Goal: Find specific page/section: Find specific page/section

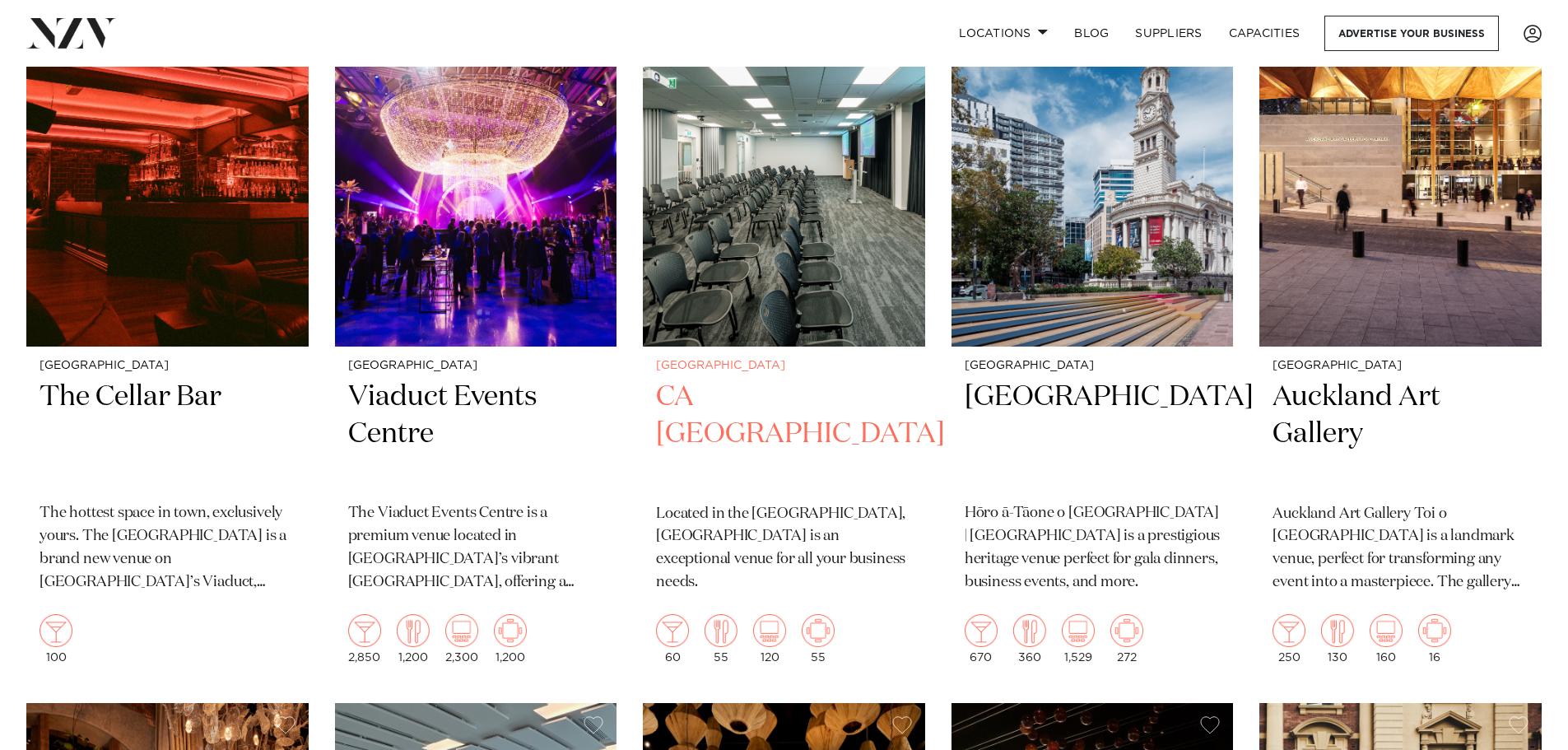
scroll to position [4197, 0]
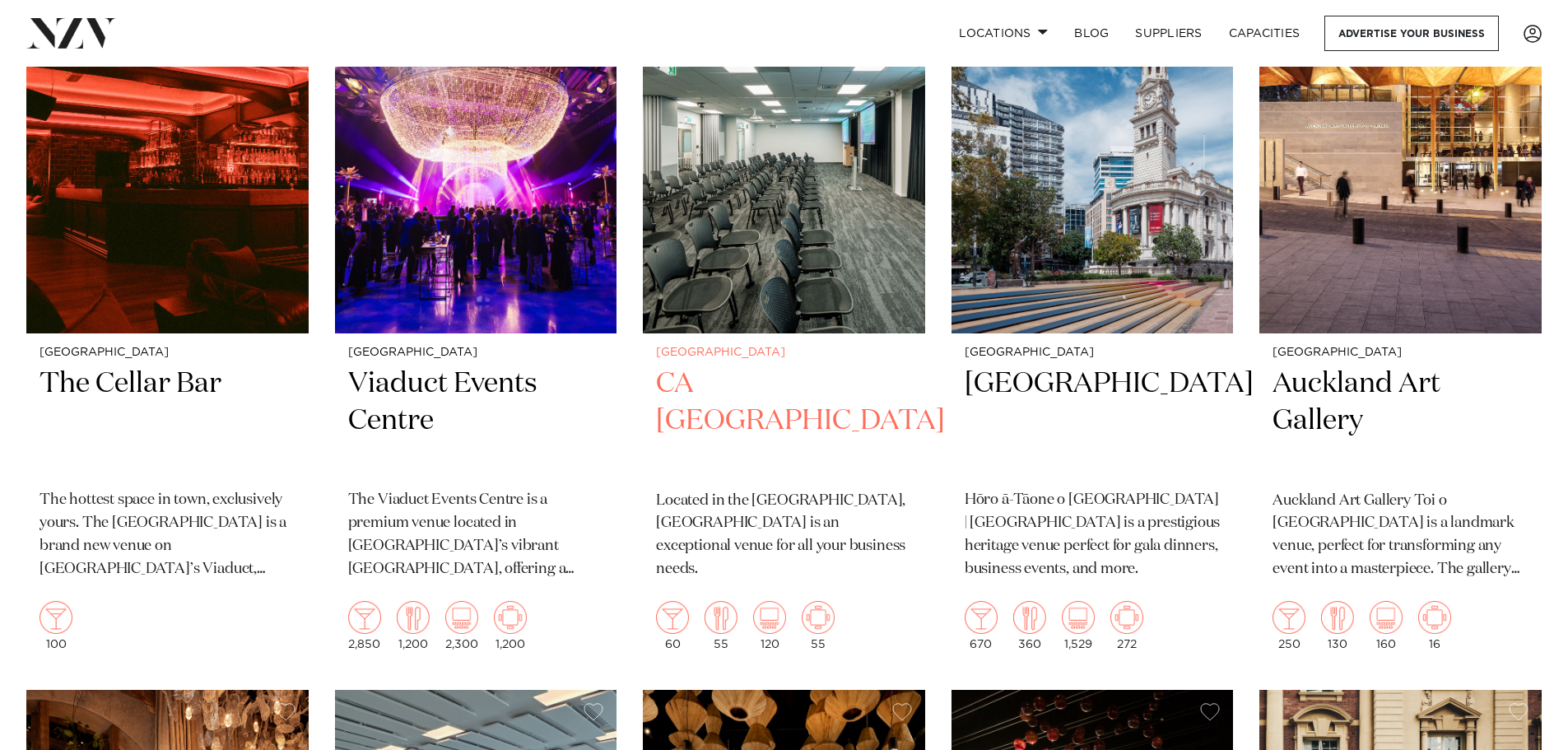
click at [727, 365] on h2 "CA [GEOGRAPHIC_DATA]" at bounding box center [784, 421] width 256 height 111
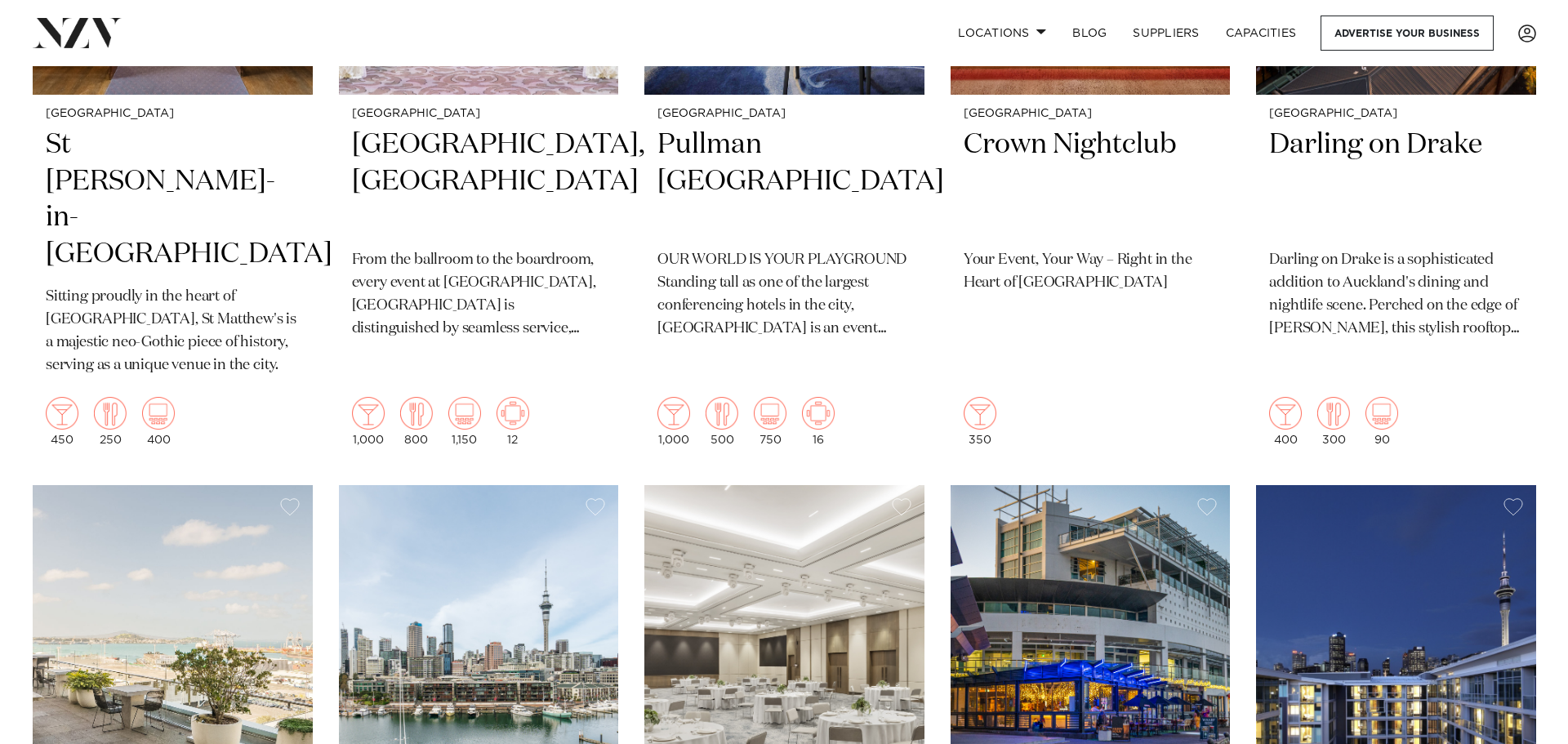
scroll to position [0, 0]
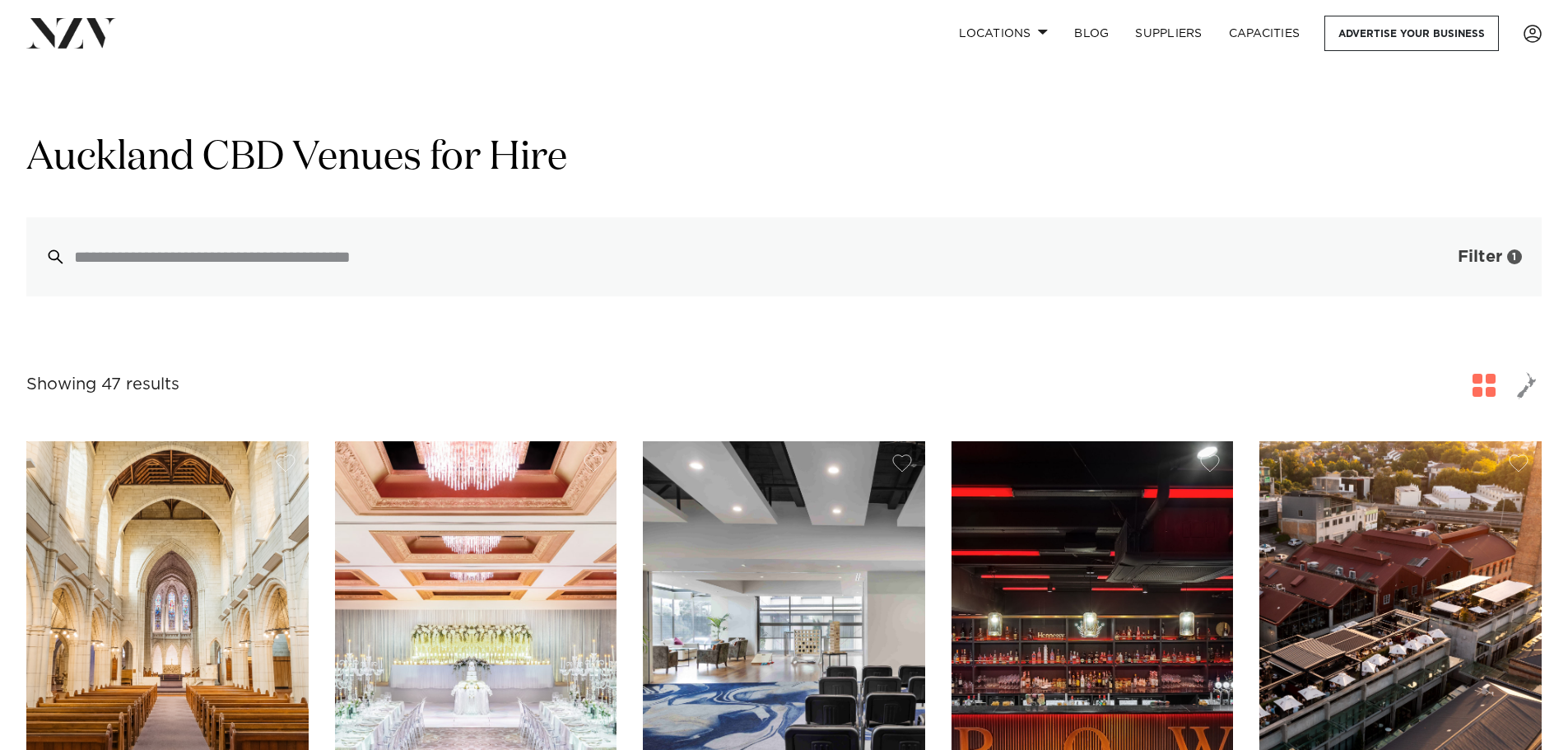
click at [1465, 257] on span "Filter" at bounding box center [1479, 257] width 44 height 17
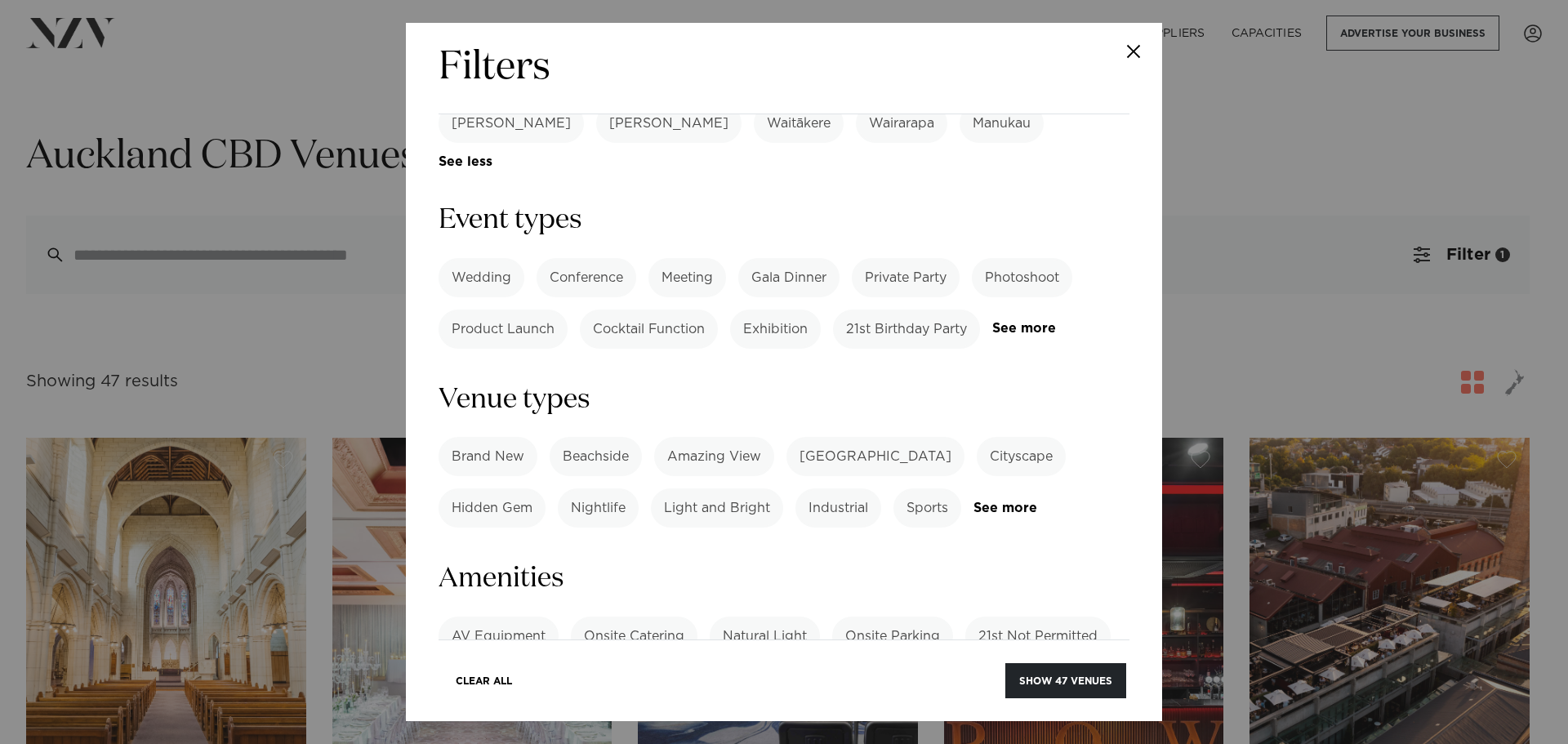
scroll to position [817, 0]
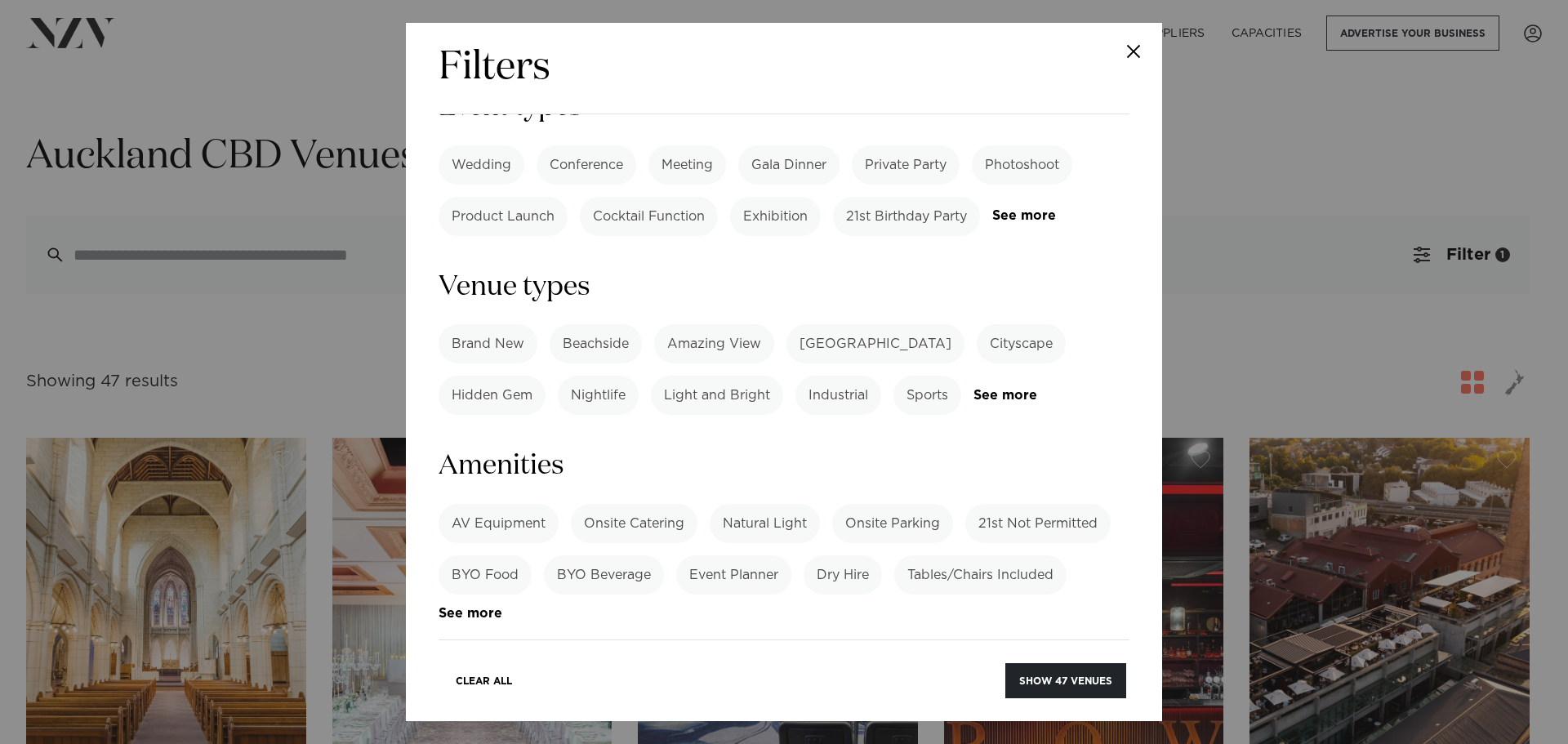
click at [630, 504] on label "Onsite Catering" at bounding box center [634, 523] width 127 height 39
click at [1047, 677] on button "Show 34 venues" at bounding box center [1066, 681] width 121 height 35
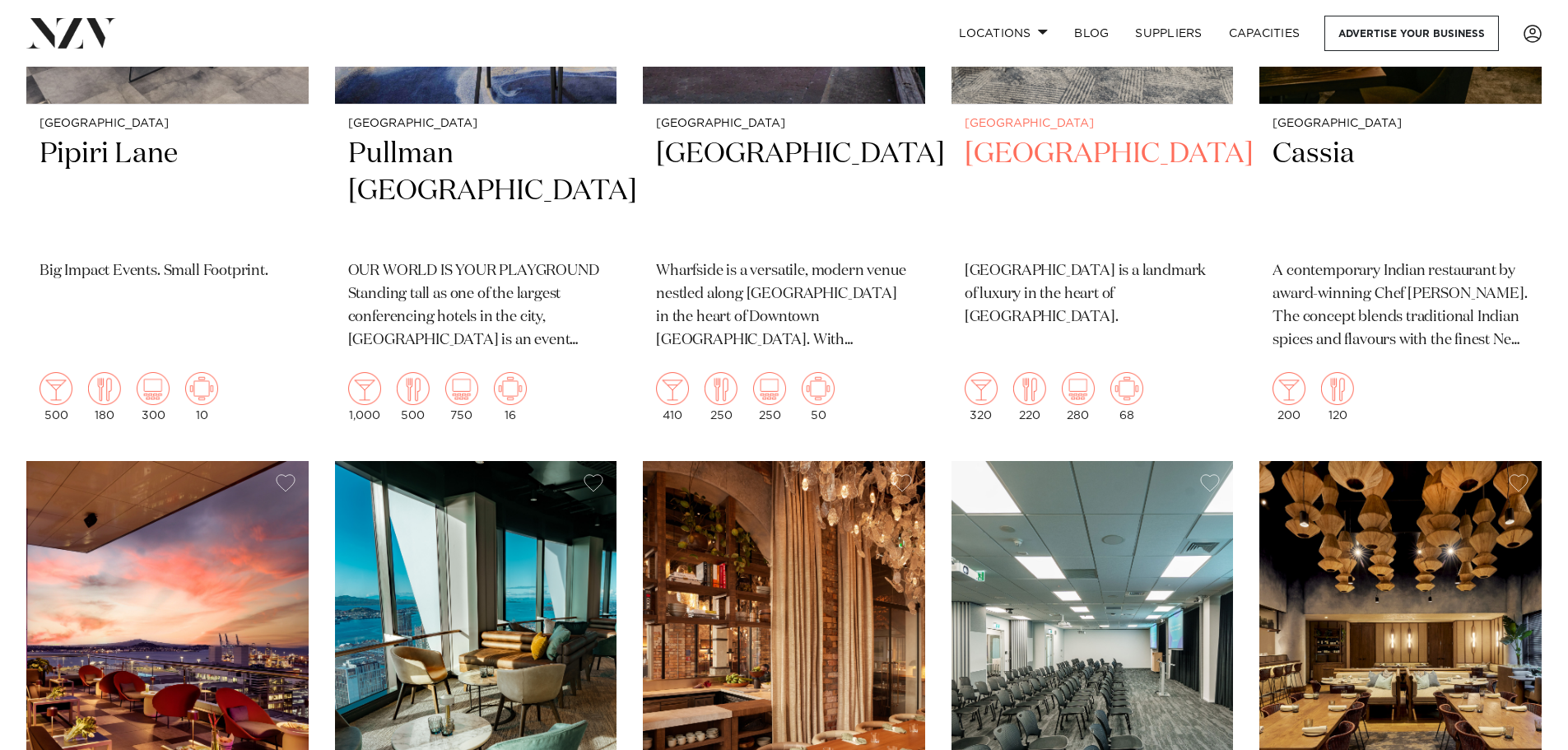
scroll to position [1810, 0]
